Goal: Task Accomplishment & Management: Complete application form

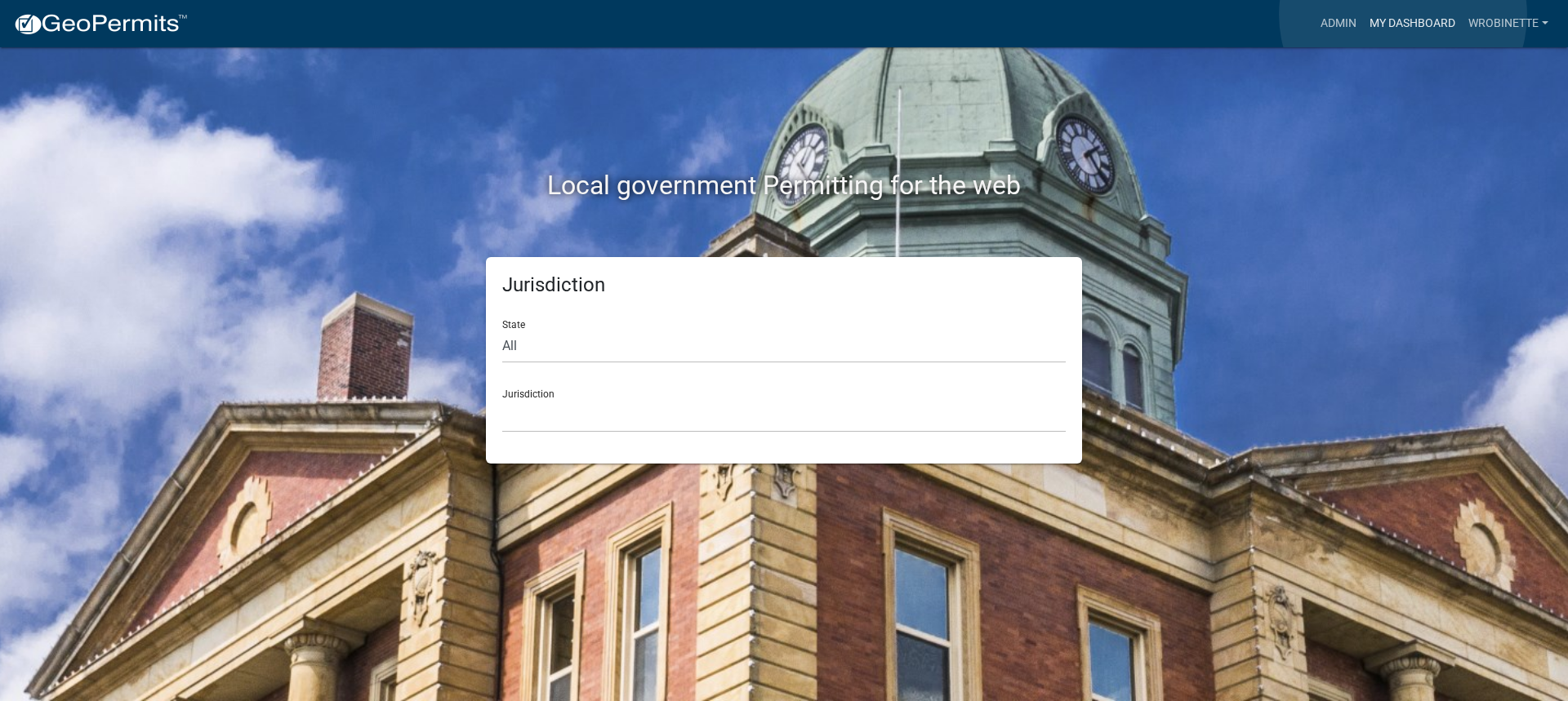
click at [1402, 16] on link "My Dashboard" at bounding box center [1412, 24] width 99 height 31
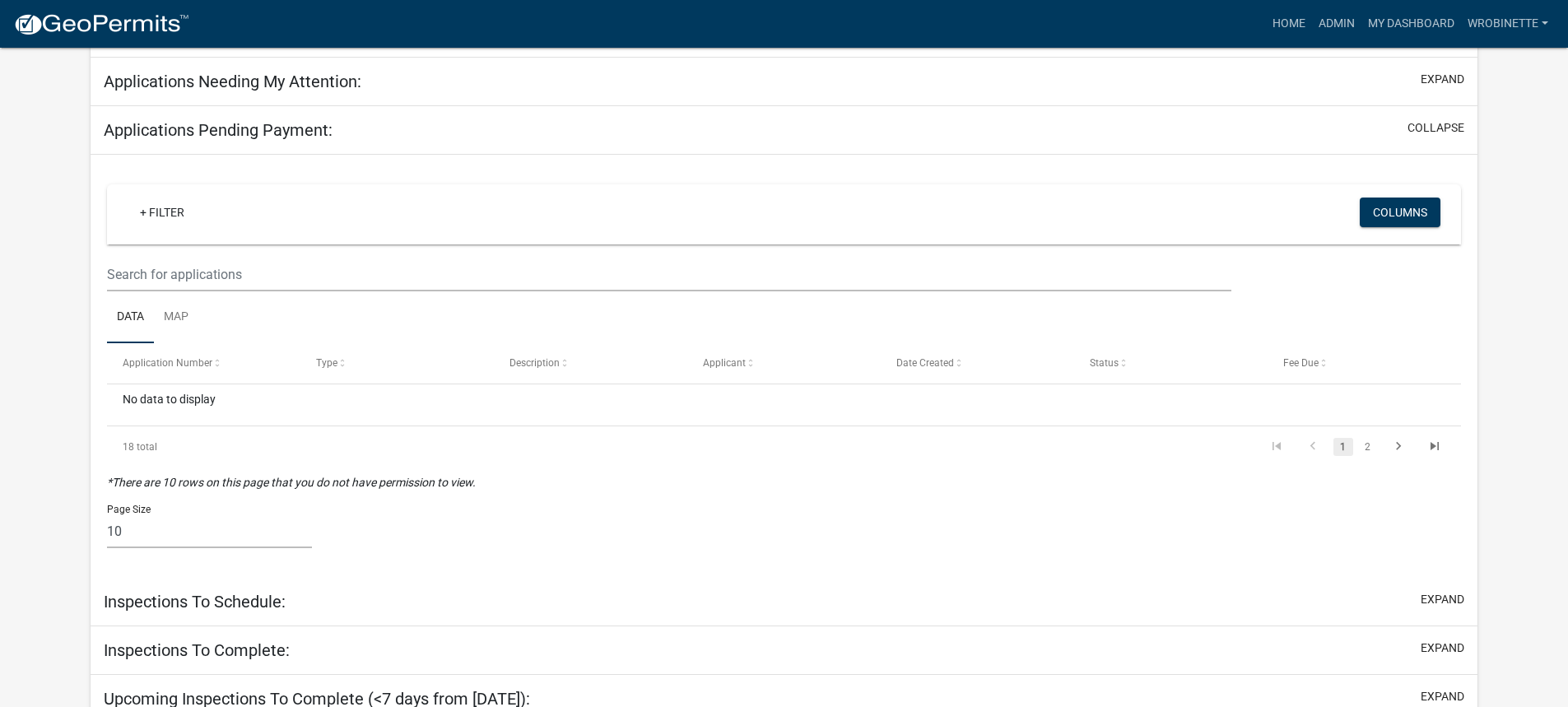
scroll to position [223, 0]
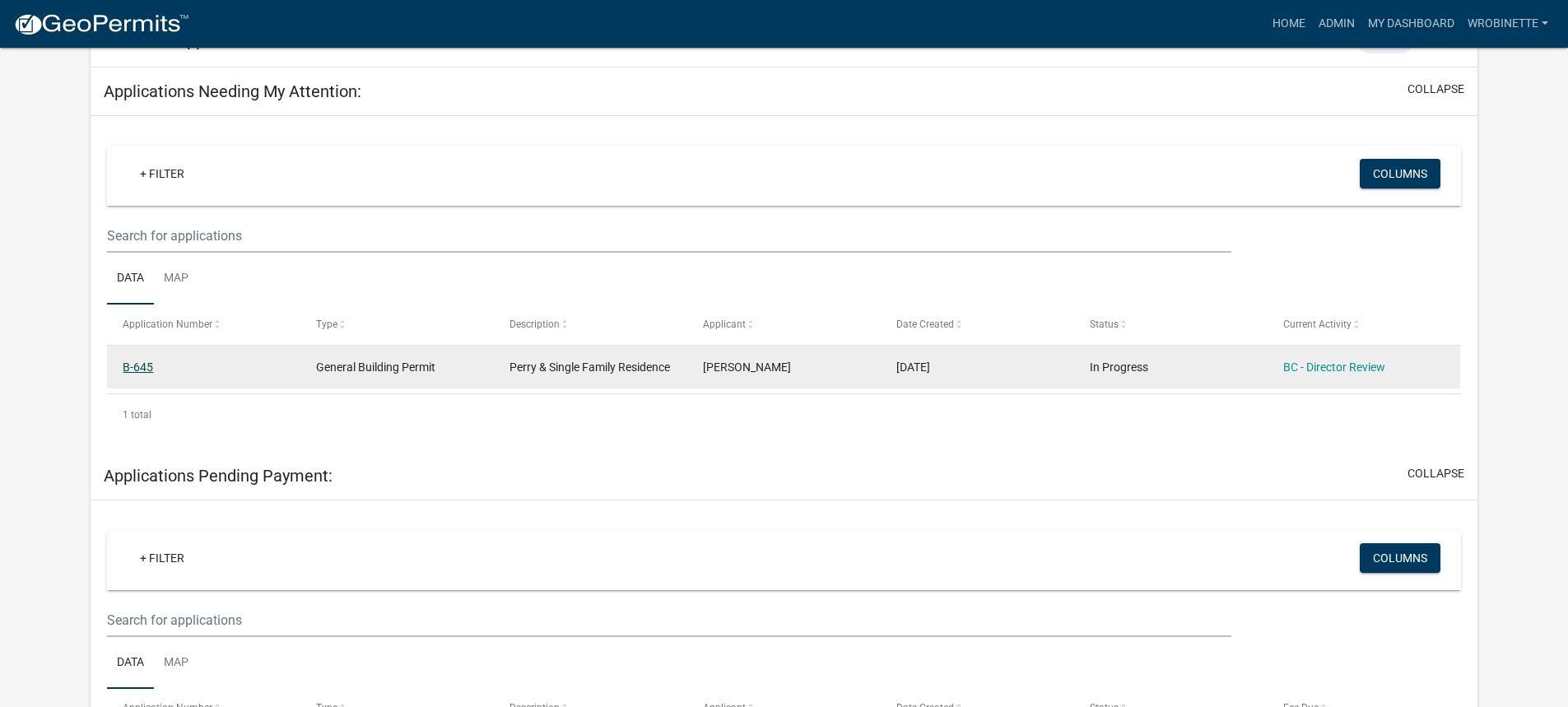
click at [138, 367] on link "B-645" at bounding box center [137, 367] width 31 height 13
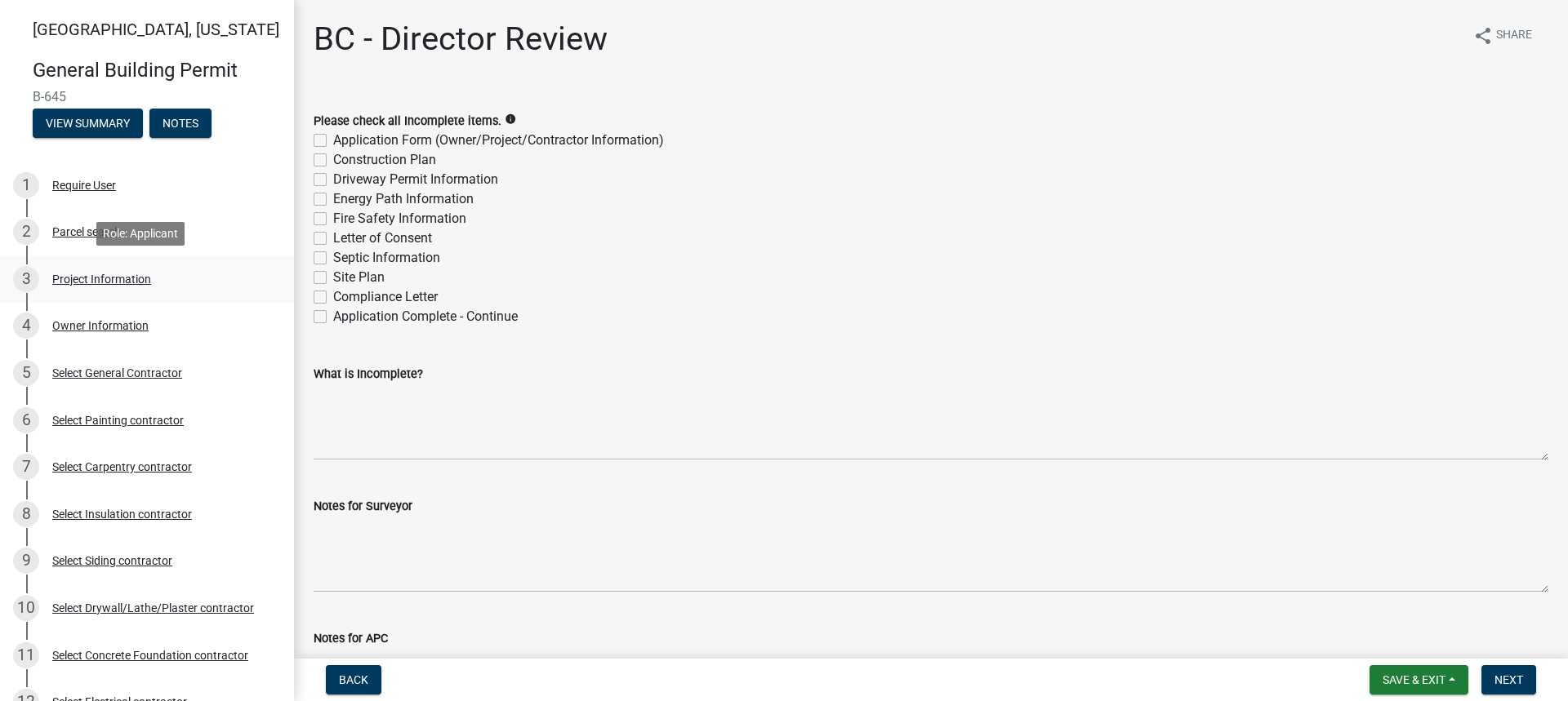
click at [88, 274] on div "Project Information" at bounding box center [101, 279] width 99 height 11
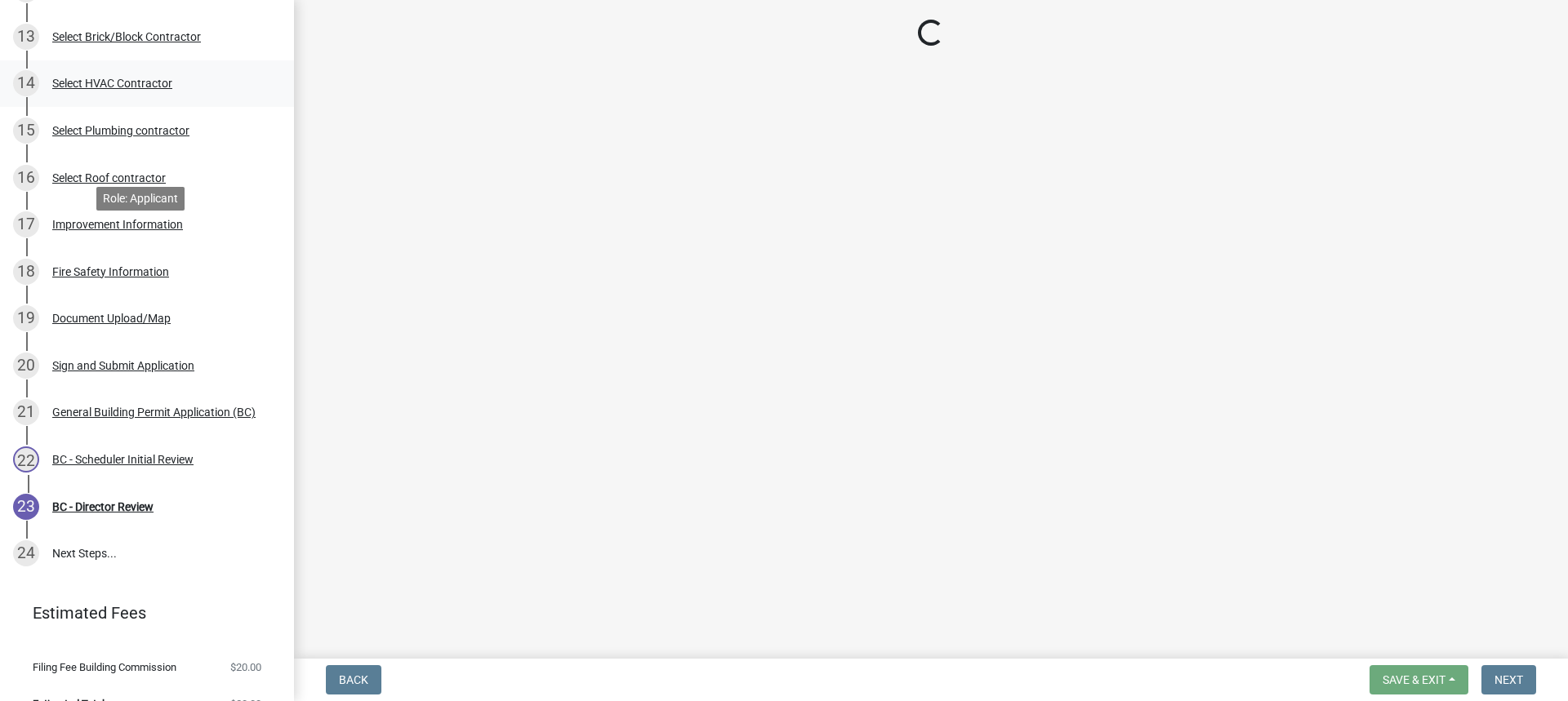
scroll to position [740, 0]
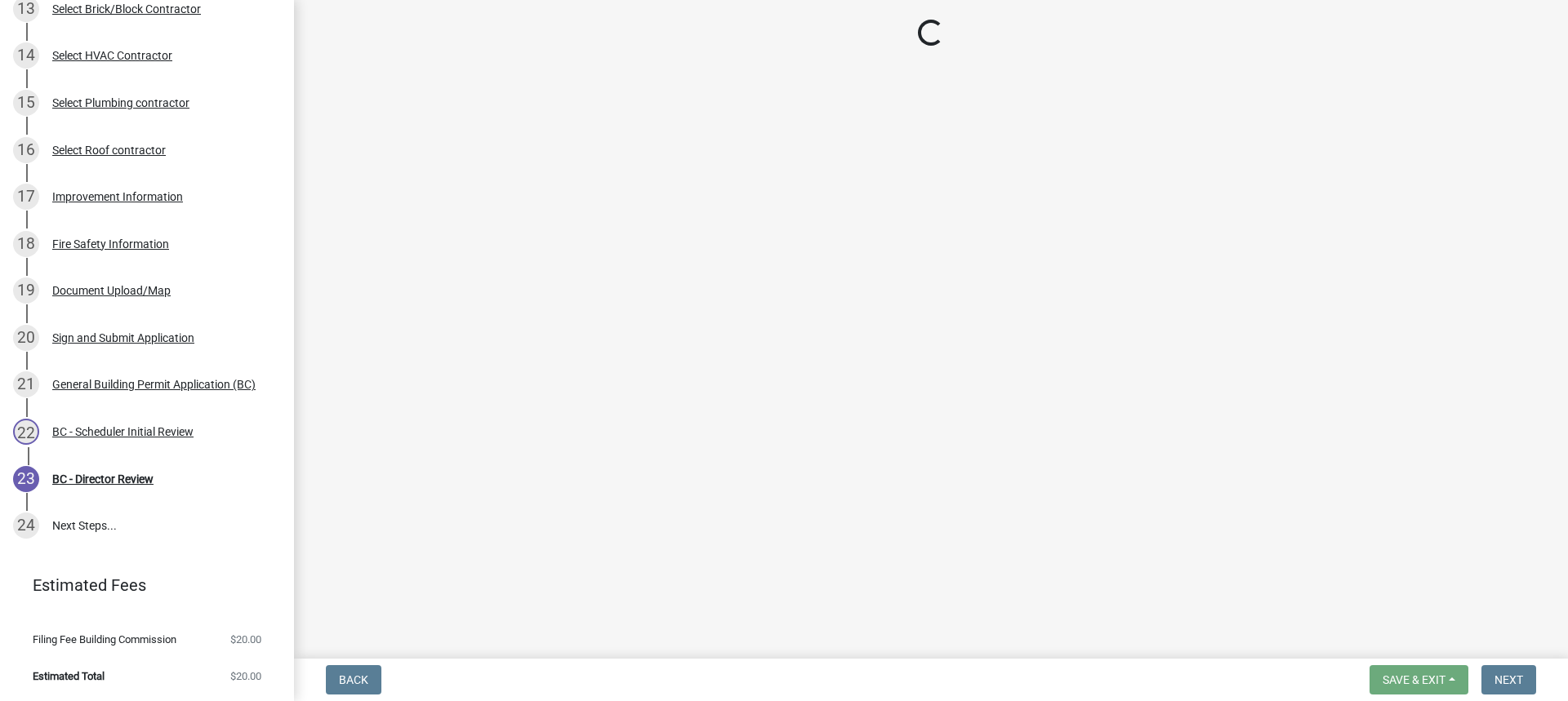
select select "39dd8e3a-6d5d-4294-aa82-b184892f1826"
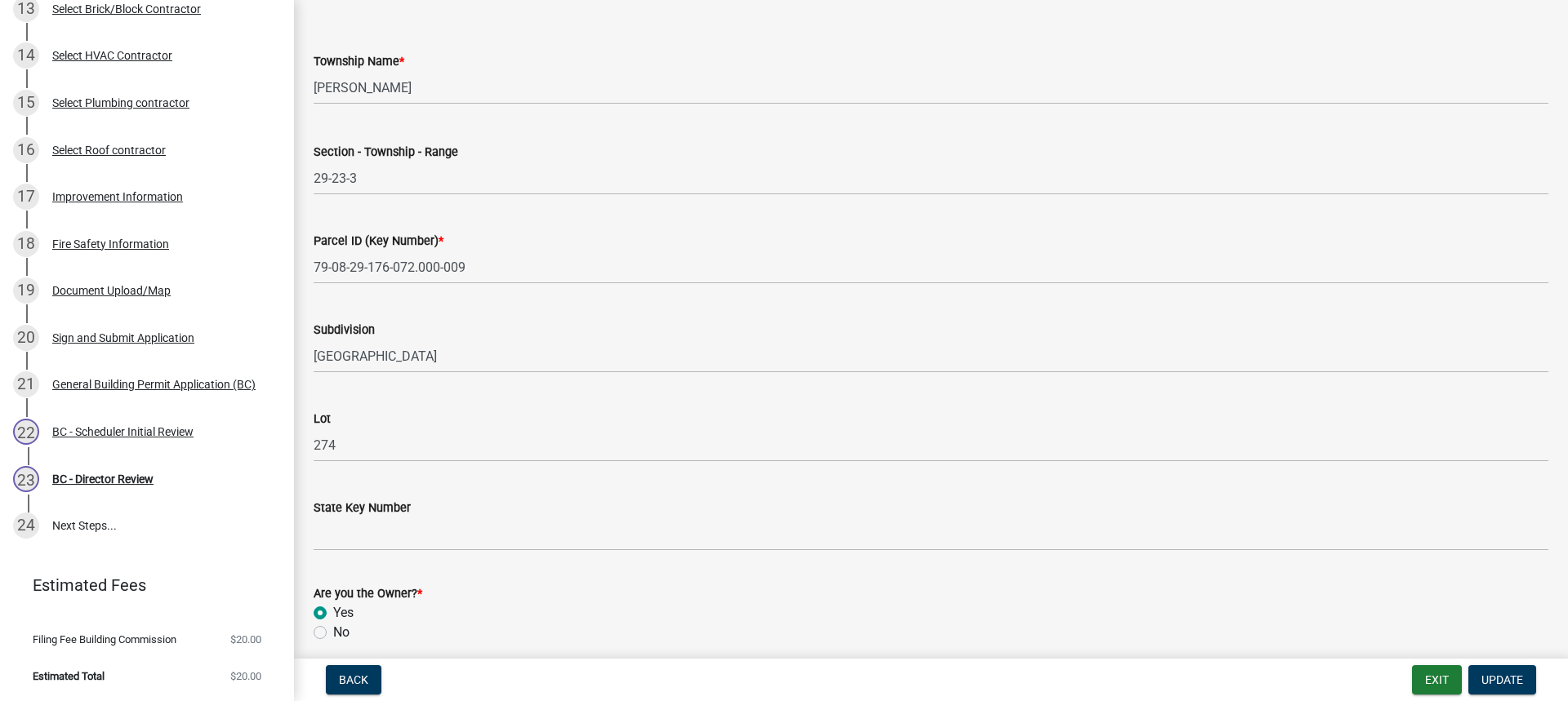
scroll to position [872, 0]
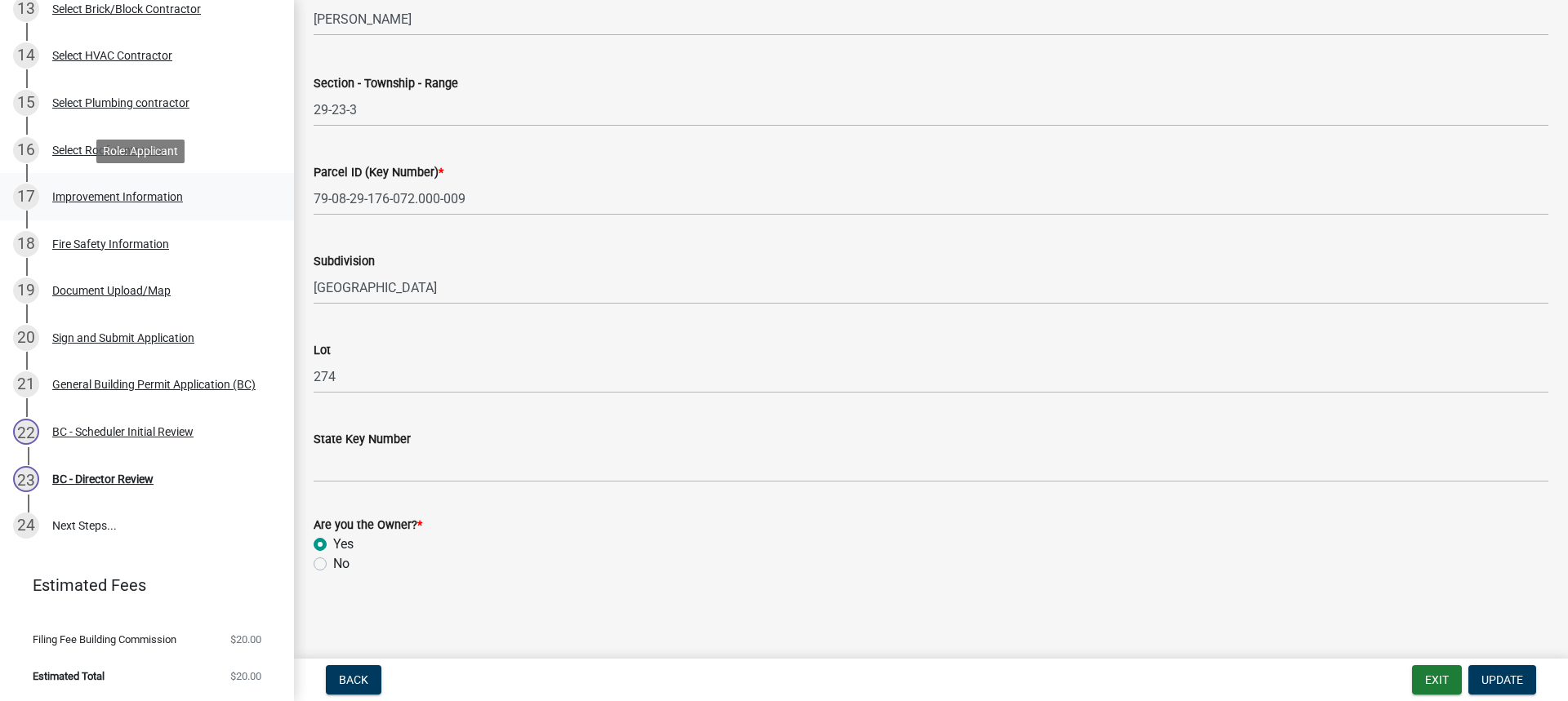
click at [119, 194] on div "Improvement Information" at bounding box center [118, 196] width 131 height 11
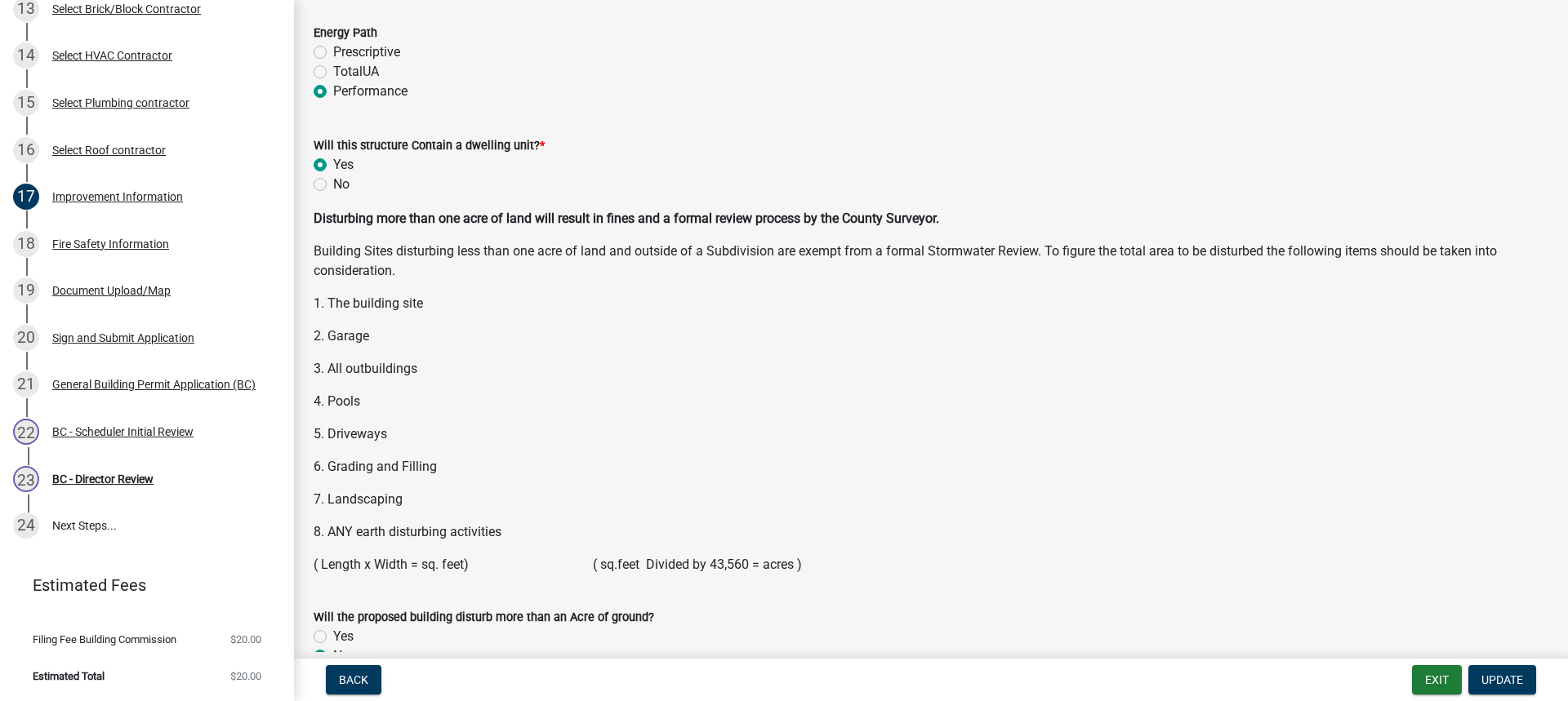
scroll to position [2145, 0]
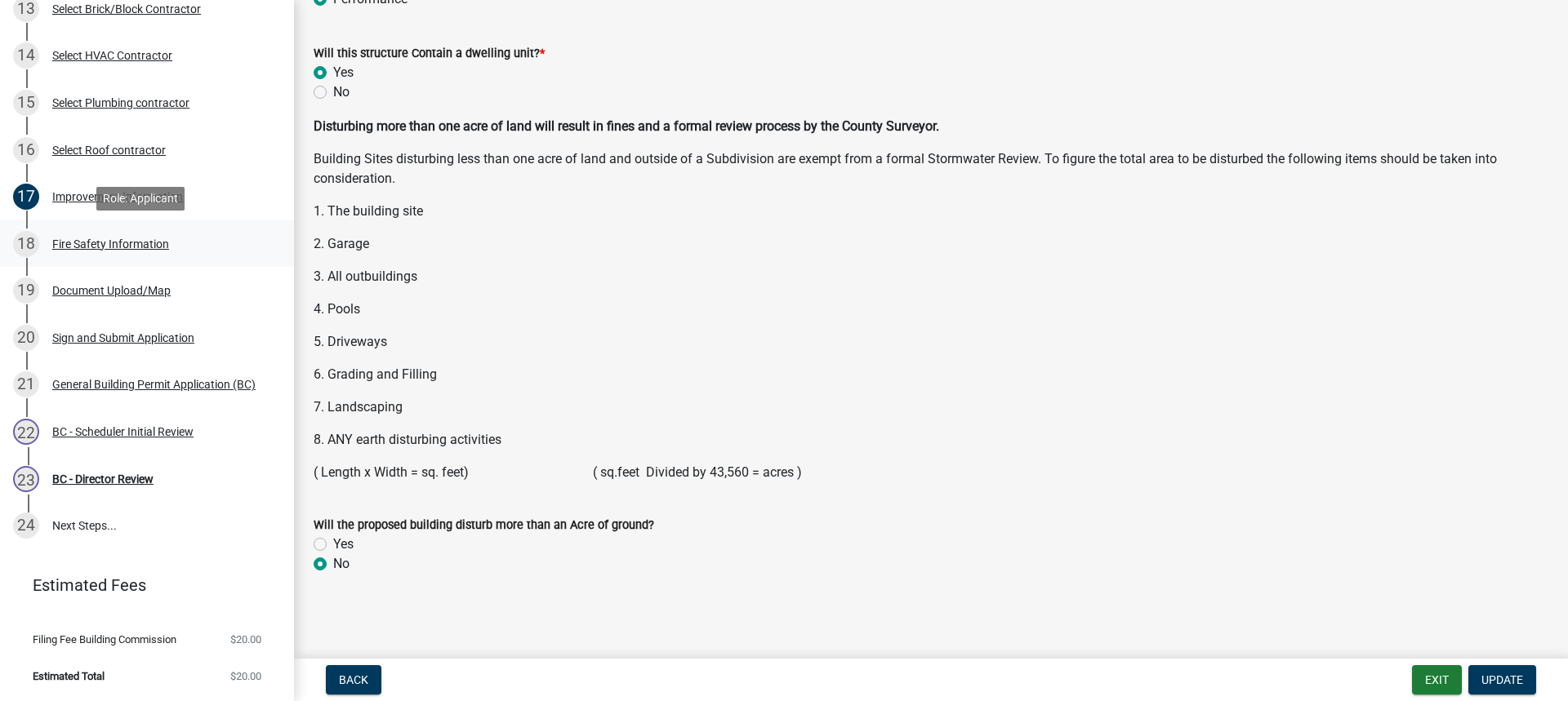
click at [139, 241] on div "Fire Safety Information" at bounding box center [111, 243] width 117 height 11
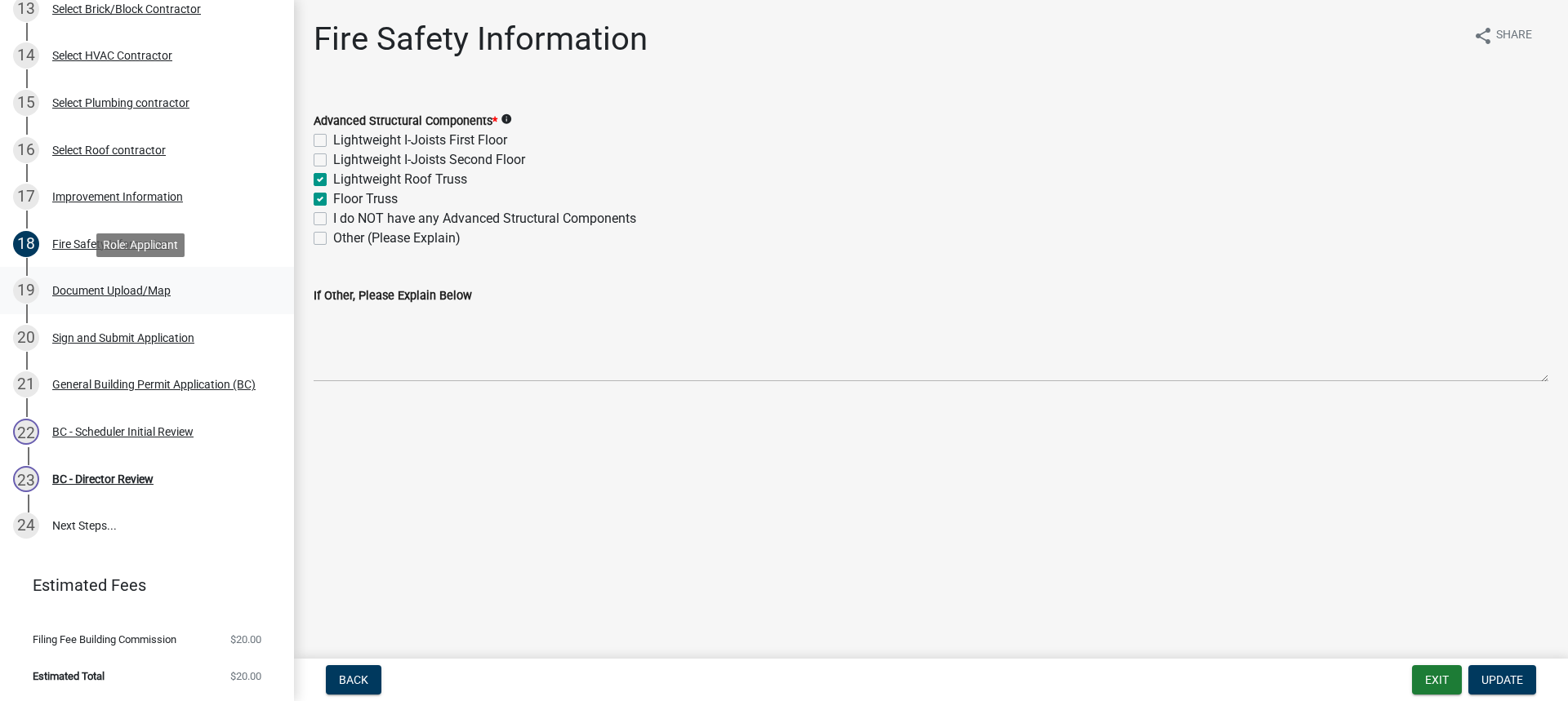
click at [124, 285] on div "Document Upload/Map" at bounding box center [112, 290] width 119 height 11
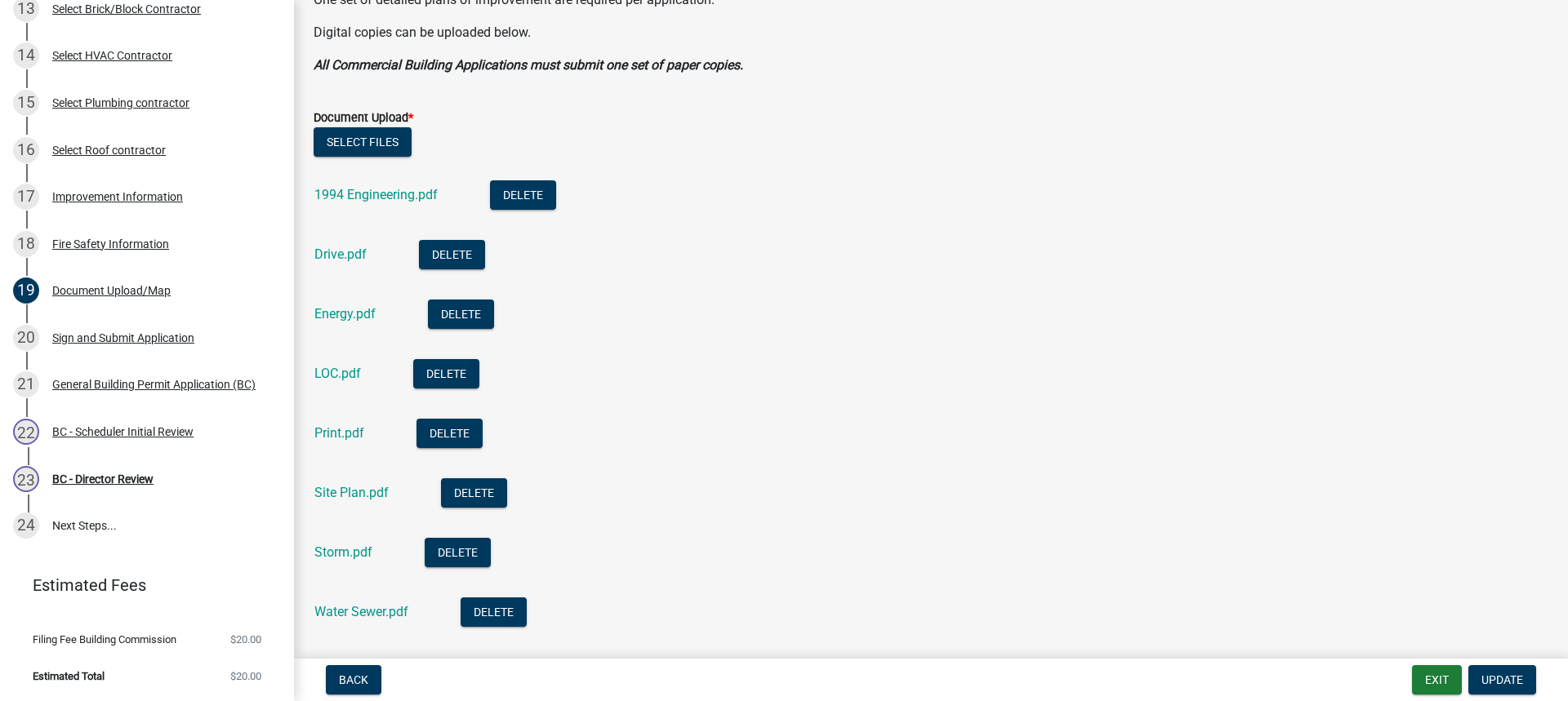
scroll to position [490, 0]
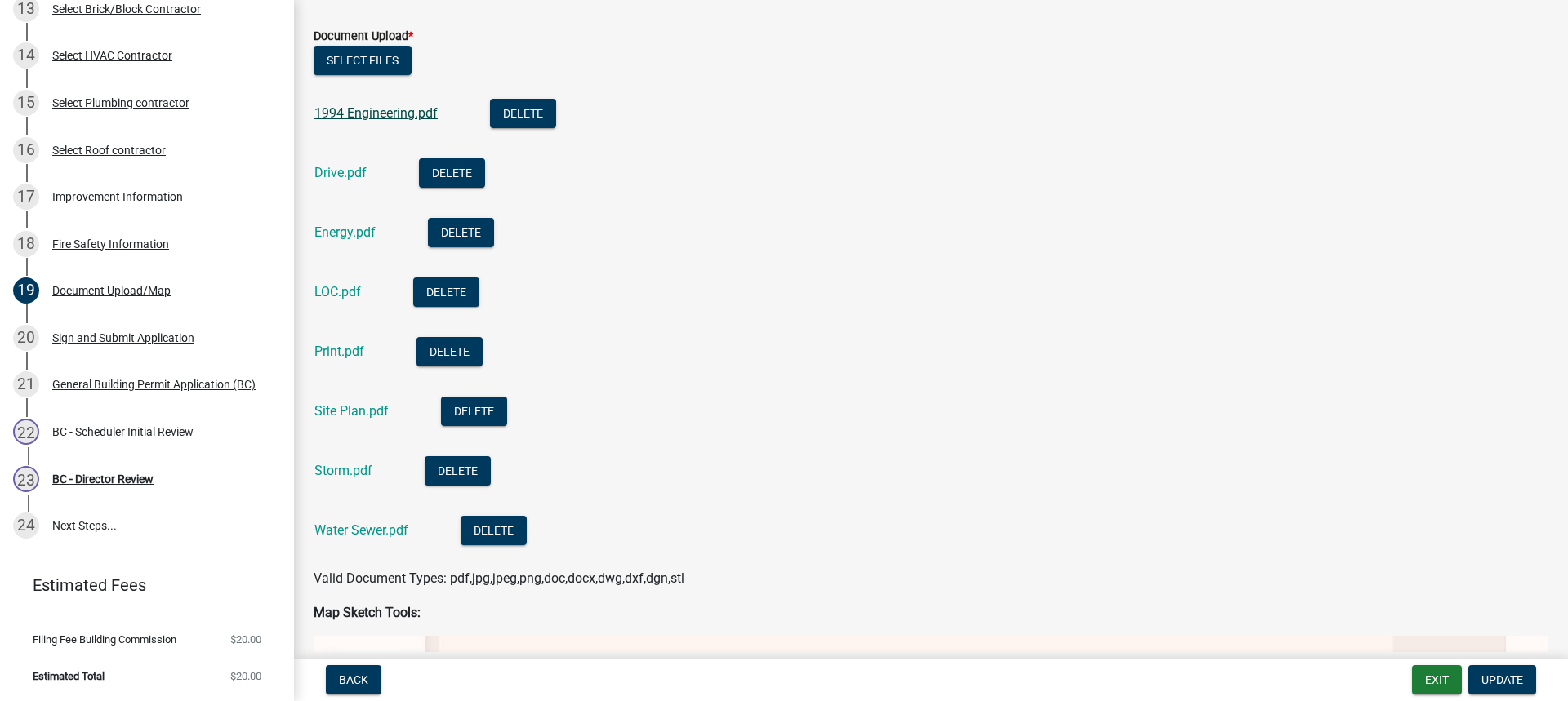
click at [371, 112] on link "1994 Engineering.pdf" at bounding box center [375, 113] width 123 height 16
click at [338, 174] on link "Drive.pdf" at bounding box center [340, 173] width 52 height 16
click at [343, 237] on link "Energy.pdf" at bounding box center [344, 232] width 61 height 16
click at [351, 345] on link "Print.pdf" at bounding box center [338, 351] width 50 height 16
click at [393, 107] on link "1994 Engineering.pdf" at bounding box center [375, 113] width 123 height 16
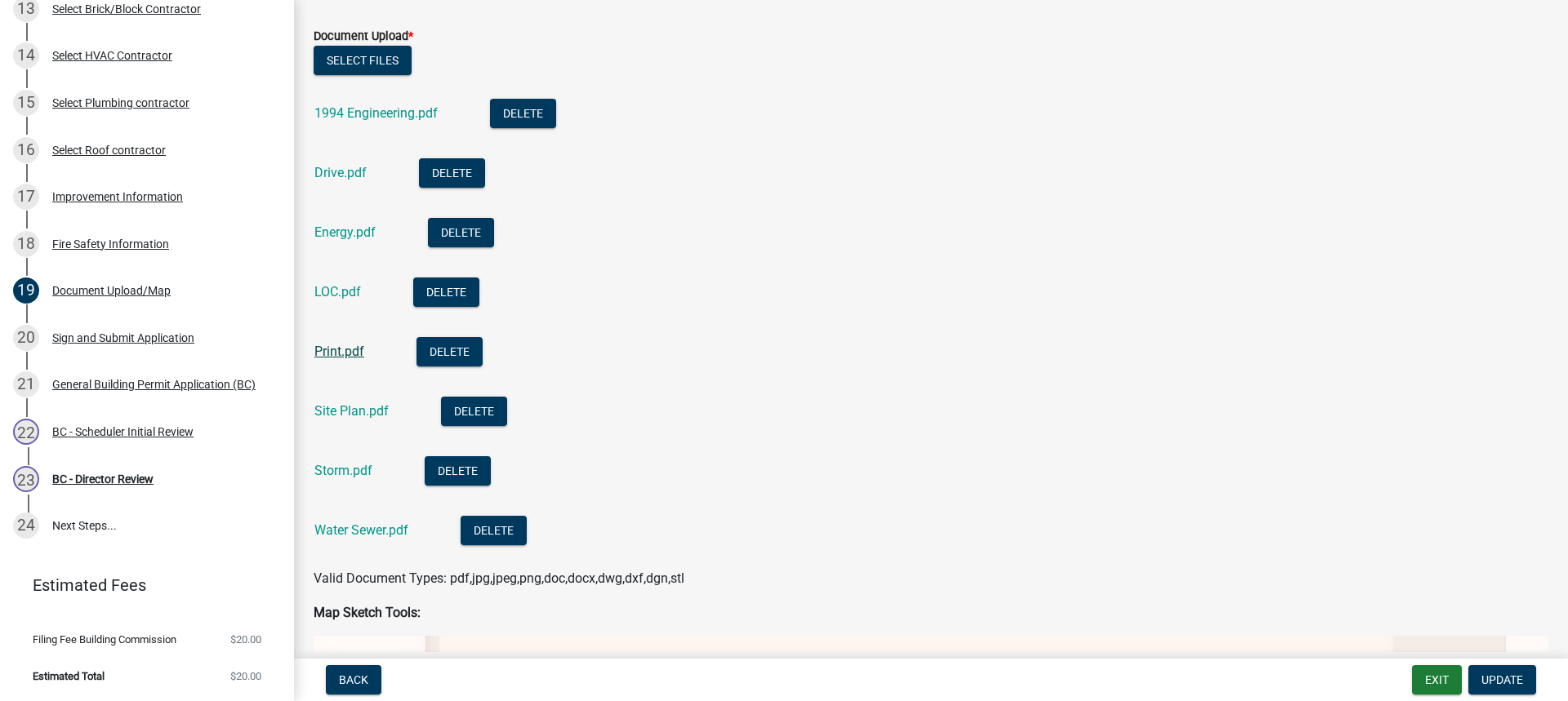
click at [357, 347] on link "Print.pdf" at bounding box center [338, 351] width 50 height 16
click at [354, 104] on div "1994 Engineering.pdf" at bounding box center [388, 115] width 149 height 33
click at [384, 108] on link "1994 Engineering.pdf" at bounding box center [375, 113] width 123 height 16
click at [350, 352] on link "Print.pdf" at bounding box center [338, 351] width 50 height 16
click at [348, 412] on link "Site Plan.pdf" at bounding box center [351, 411] width 74 height 16
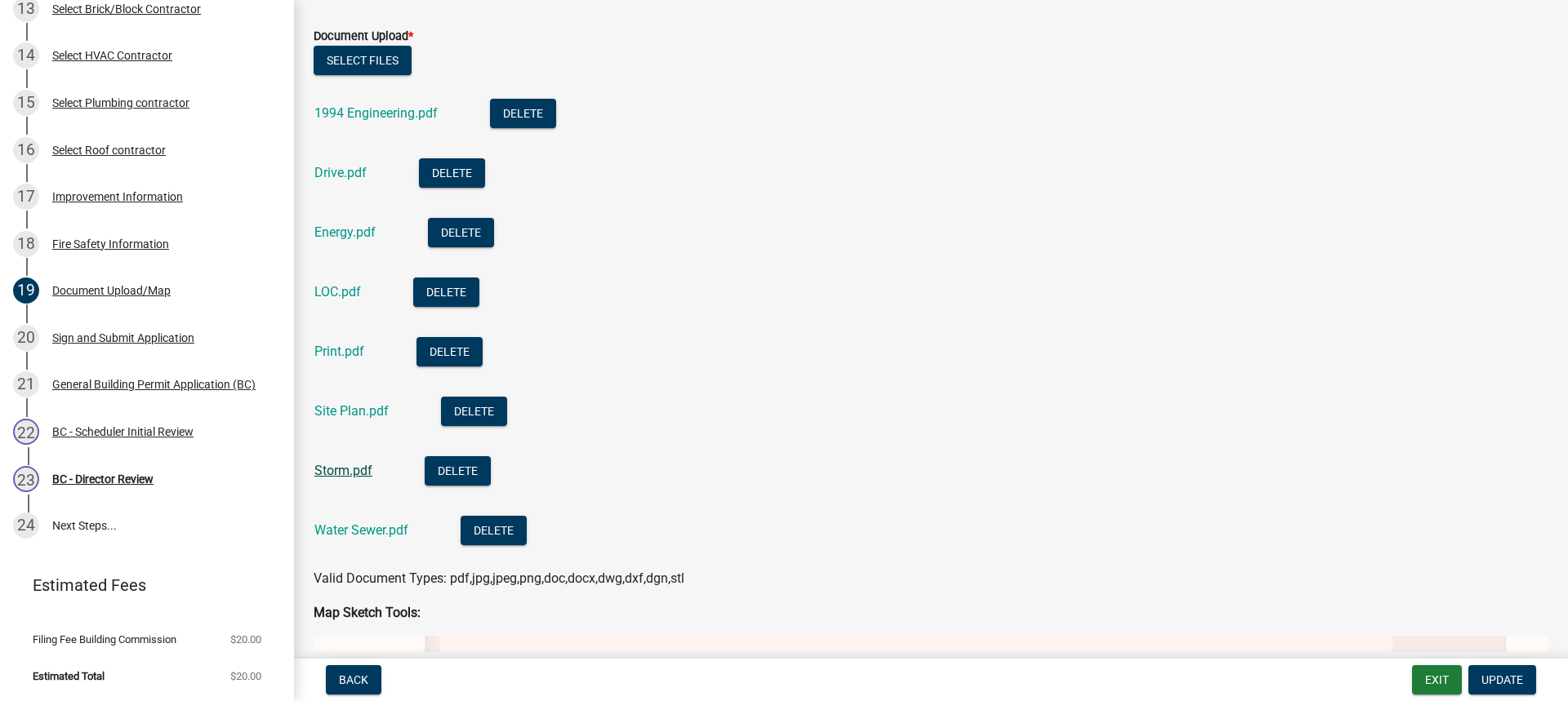
click at [339, 467] on link "Storm.pdf" at bounding box center [343, 471] width 58 height 16
click at [354, 534] on link "Water Sewer.pdf" at bounding box center [361, 530] width 94 height 16
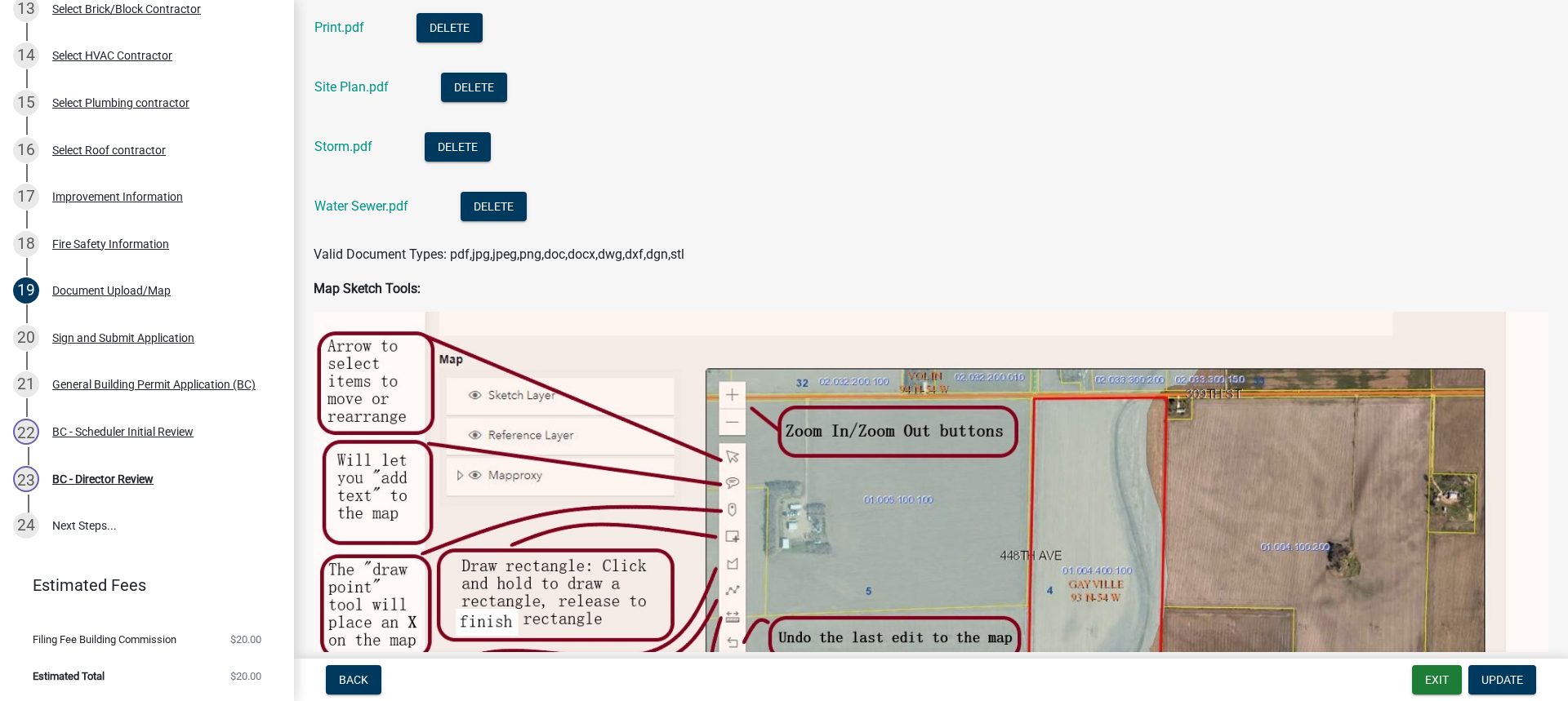
scroll to position [816, 0]
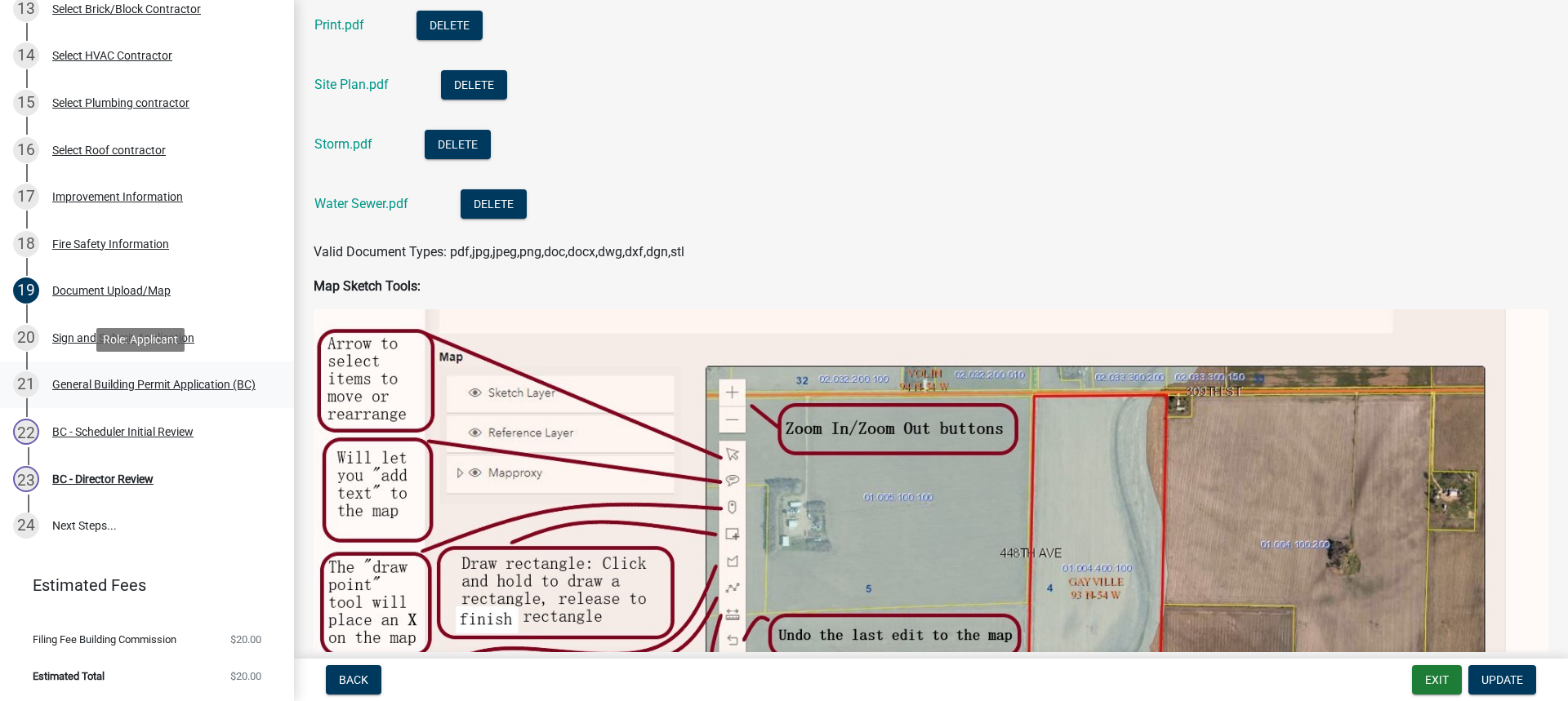
click at [109, 378] on div "General Building Permit Application (BC)" at bounding box center [153, 384] width 203 height 11
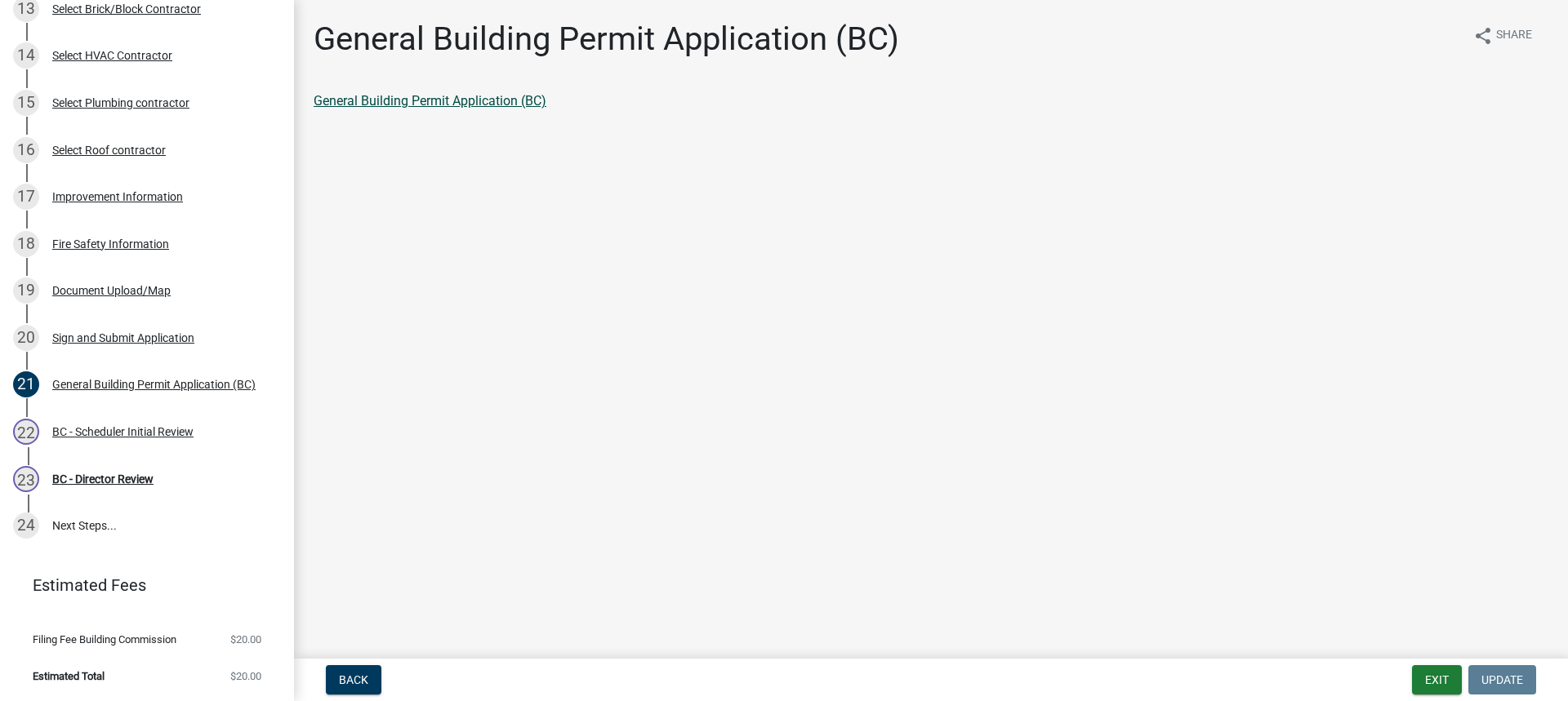
click at [422, 99] on link "General Building Permit Application (BC)" at bounding box center [430, 101] width 233 height 16
click at [99, 430] on div "BC - Scheduler Initial Review" at bounding box center [123, 432] width 141 height 11
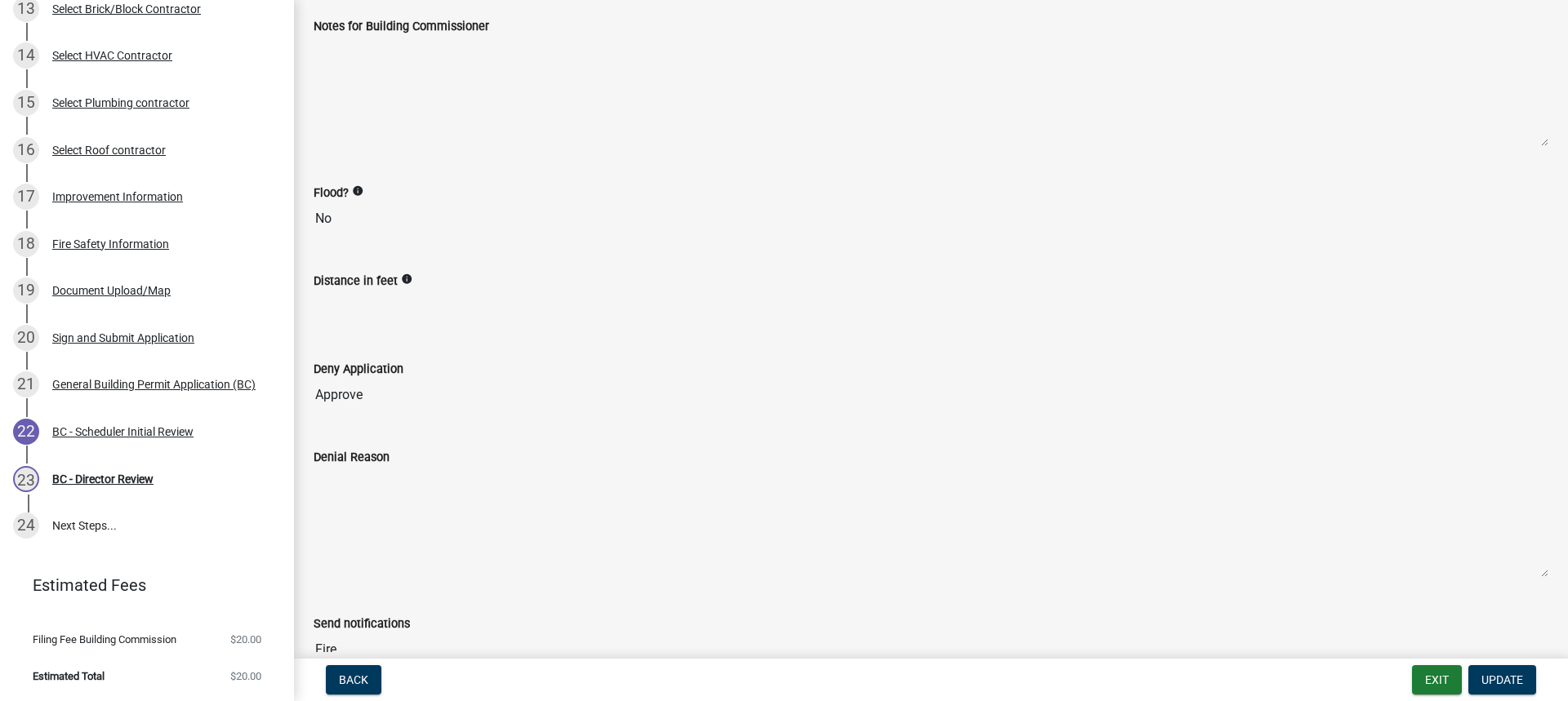
scroll to position [276, 0]
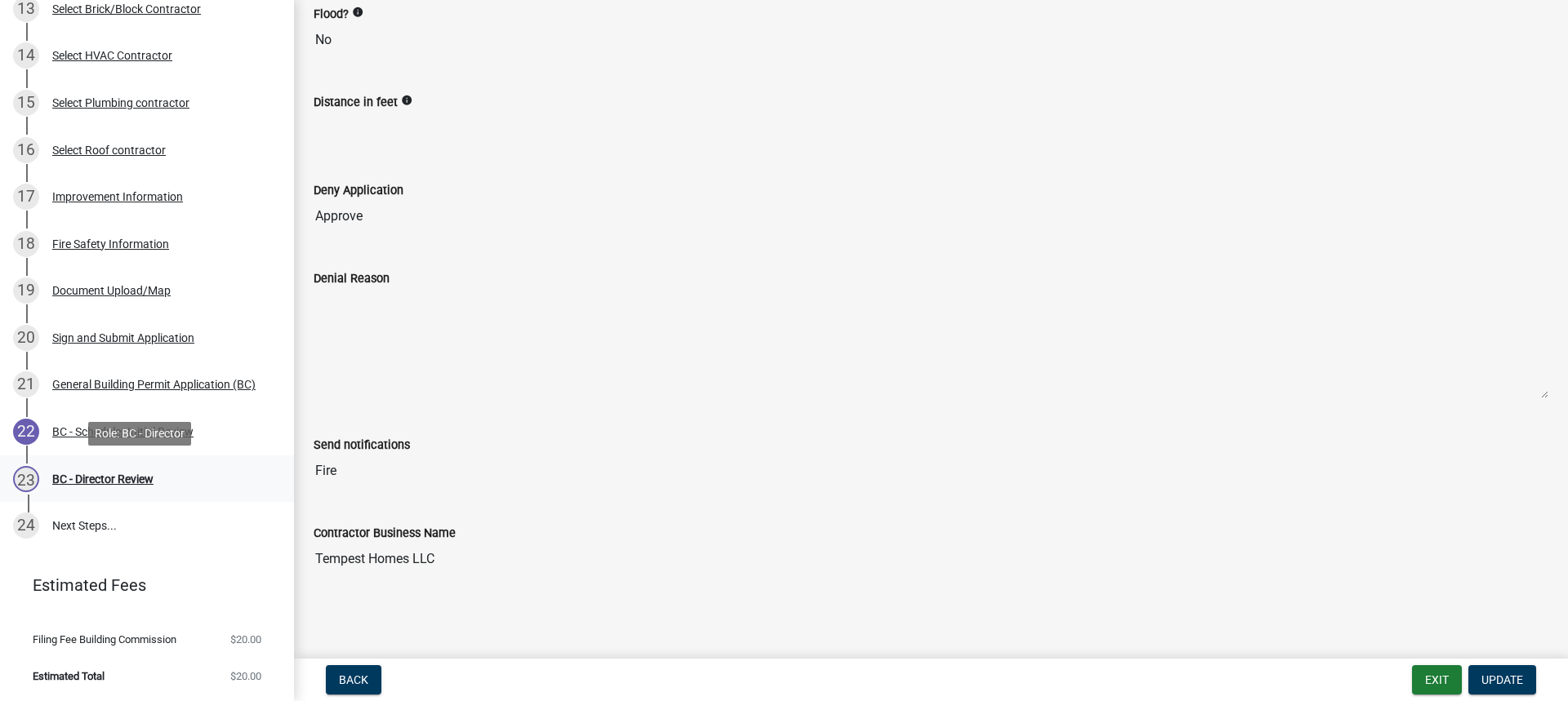
click at [111, 473] on div "BC - Director Review" at bounding box center [103, 479] width 101 height 11
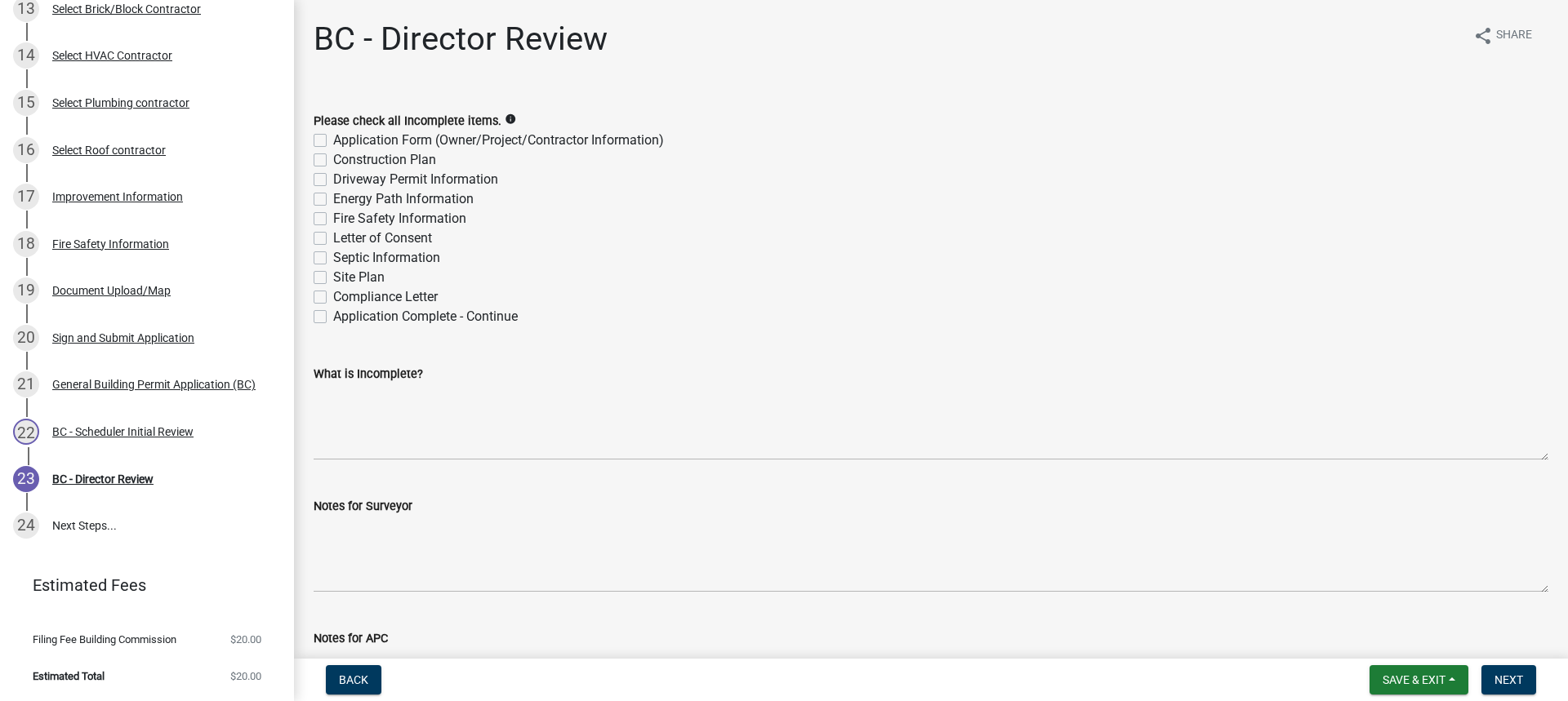
click at [333, 320] on label "Application Complete - Continue" at bounding box center [426, 316] width 185 height 19
click at [333, 317] on input "Application Complete - Continue" at bounding box center [338, 312] width 10 height 10
checkbox input "true"
checkbox input "false"
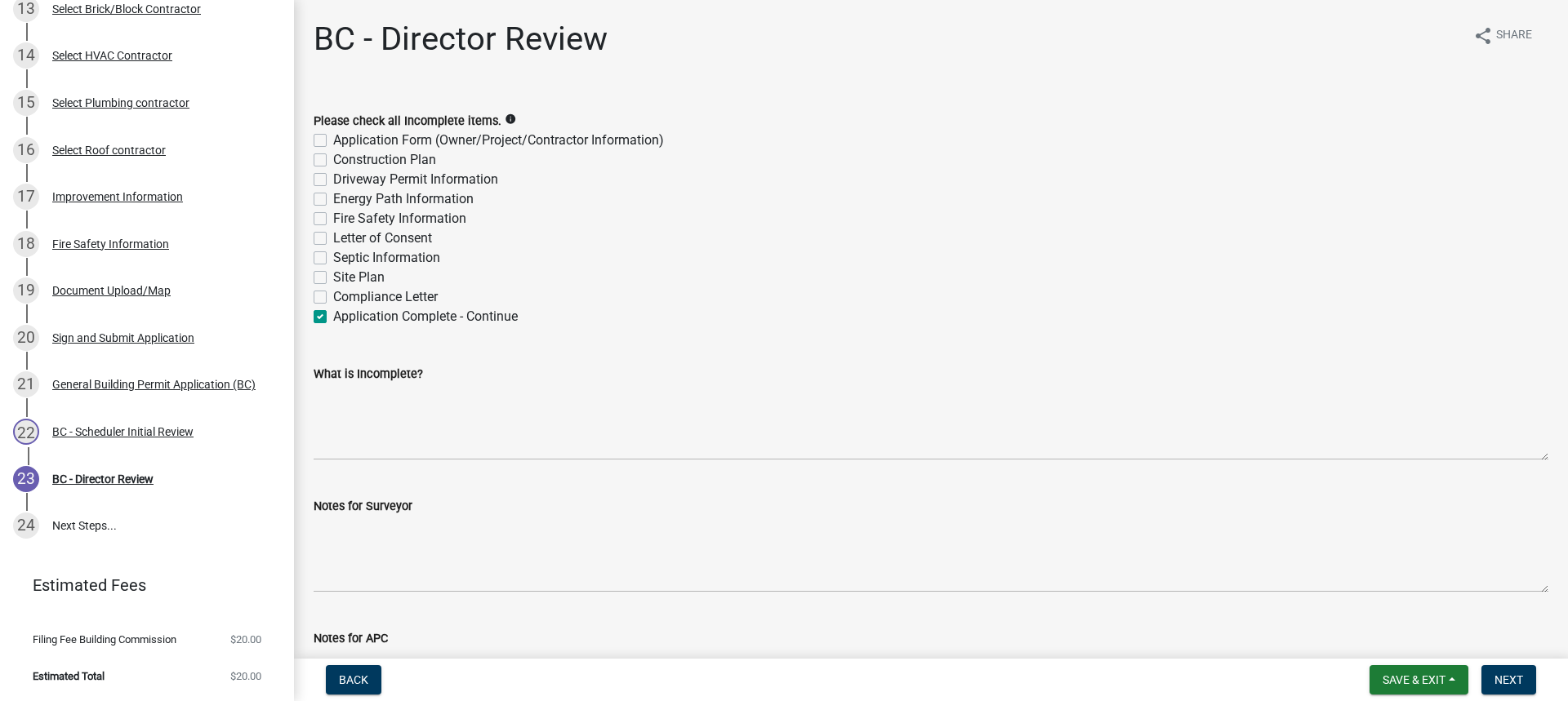
checkbox input "false"
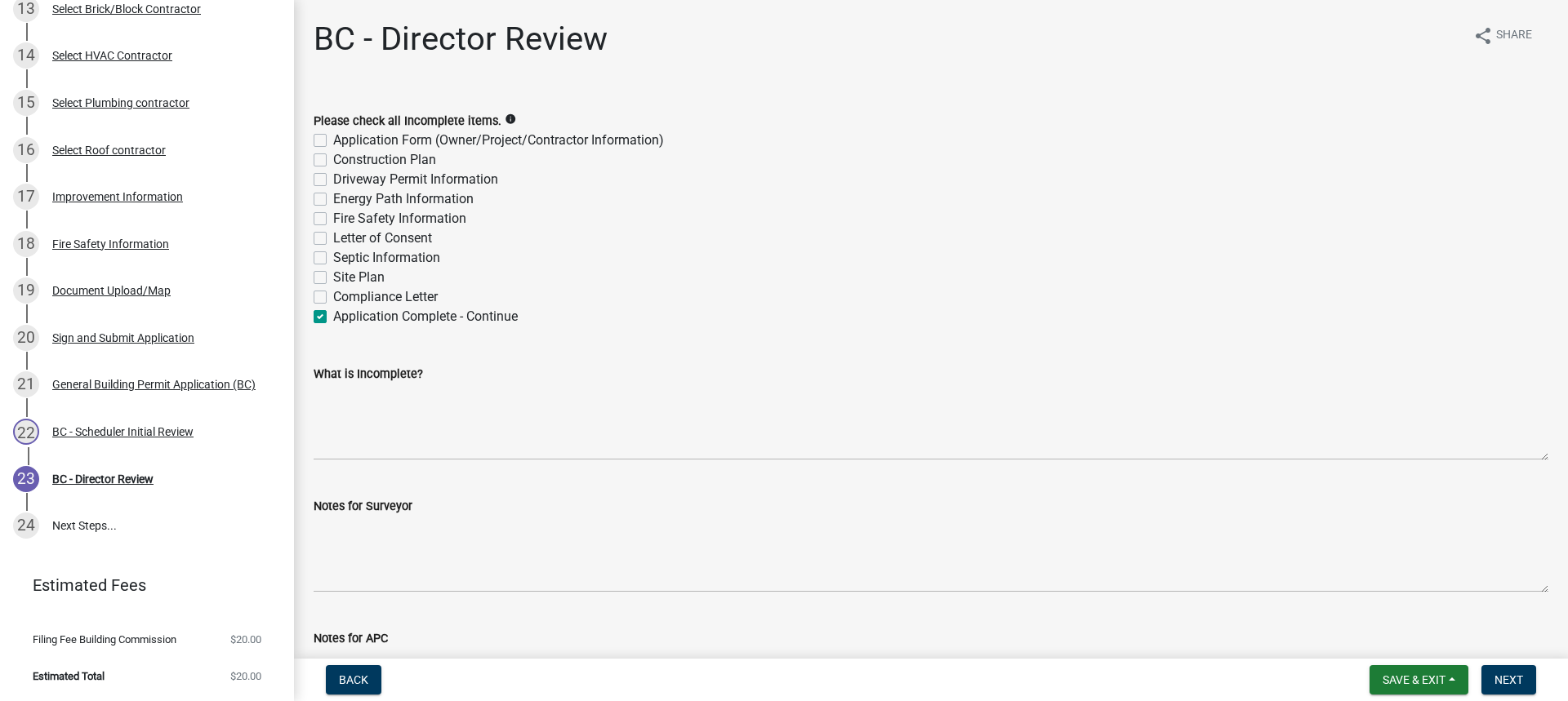
checkbox input "false"
checkbox input "true"
click at [1506, 681] on span "Next" at bounding box center [1508, 679] width 29 height 13
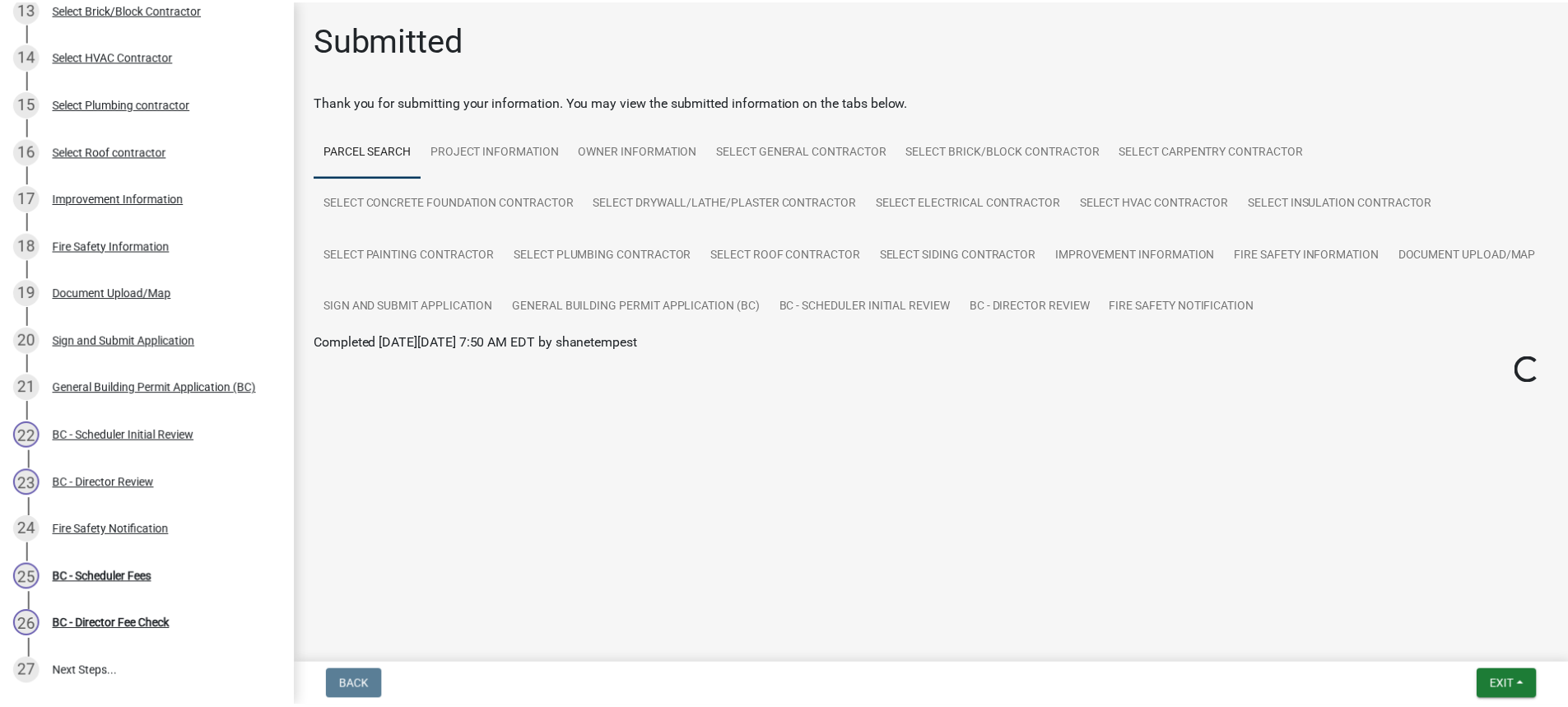
scroll to position [889, 0]
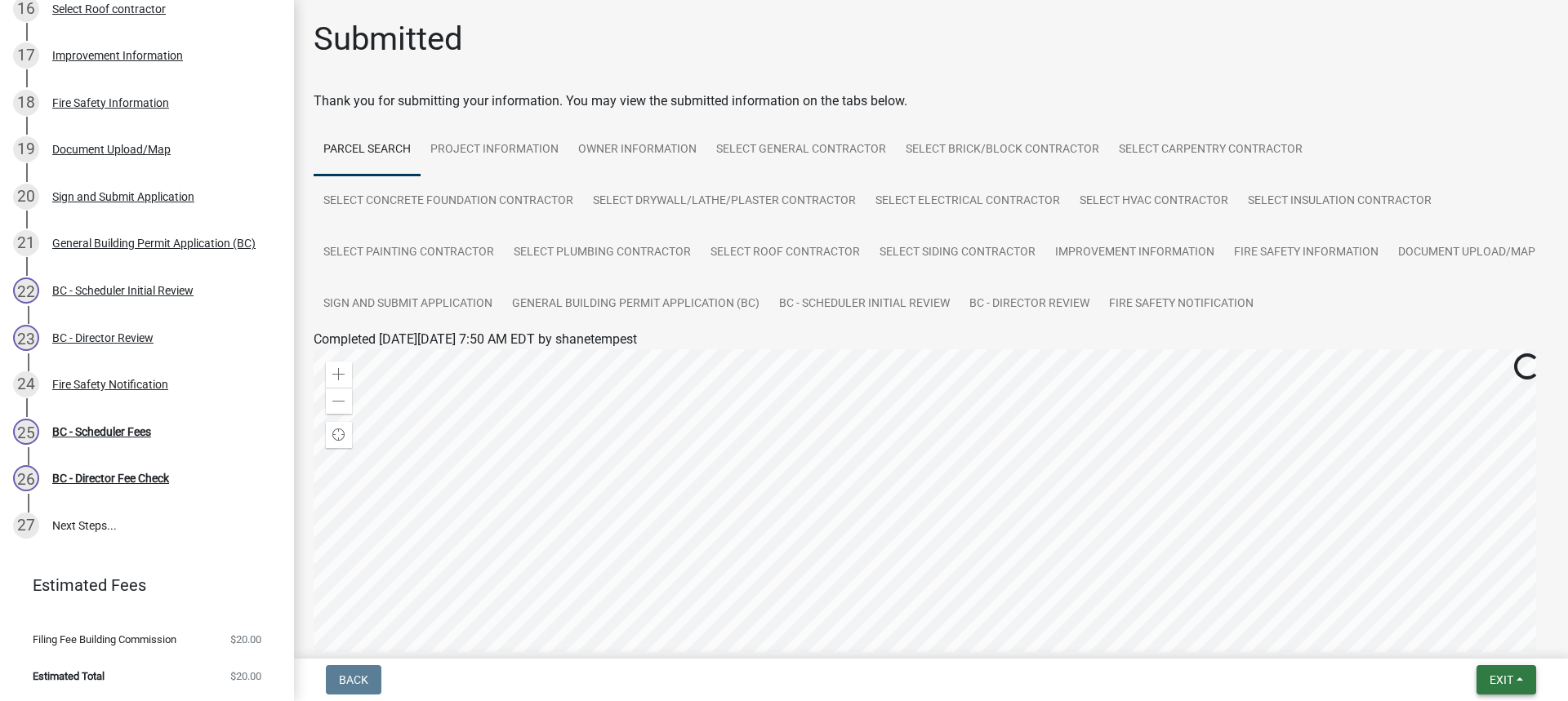
click at [1491, 672] on button "Exit" at bounding box center [1506, 680] width 59 height 30
click at [1443, 636] on button "Save & Exit" at bounding box center [1470, 637] width 131 height 39
